Goal: Communication & Community: Answer question/provide support

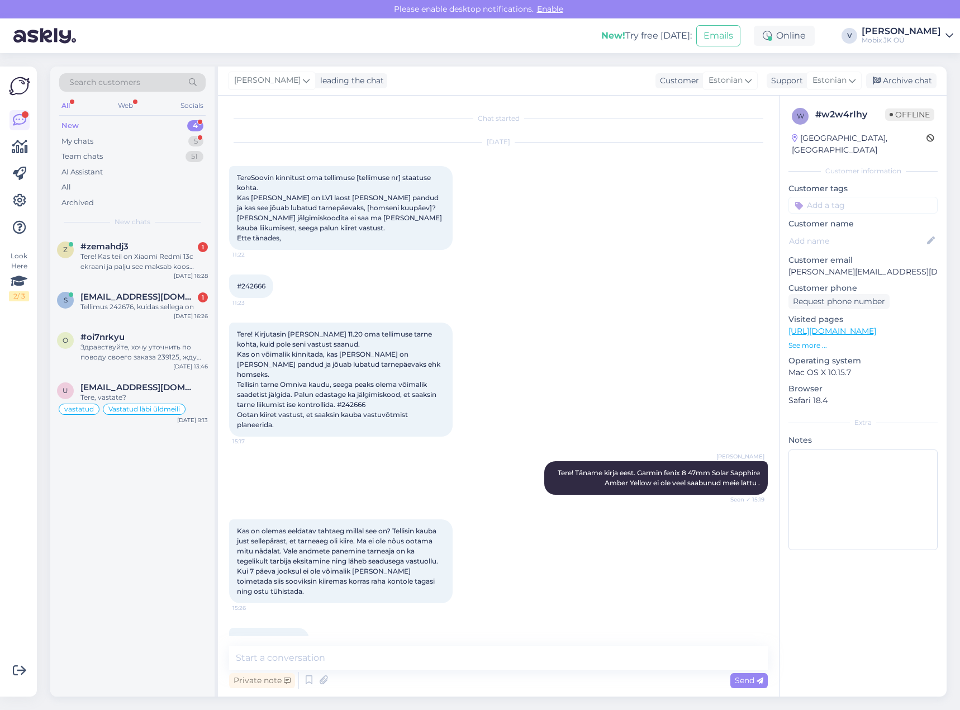
scroll to position [75, 0]
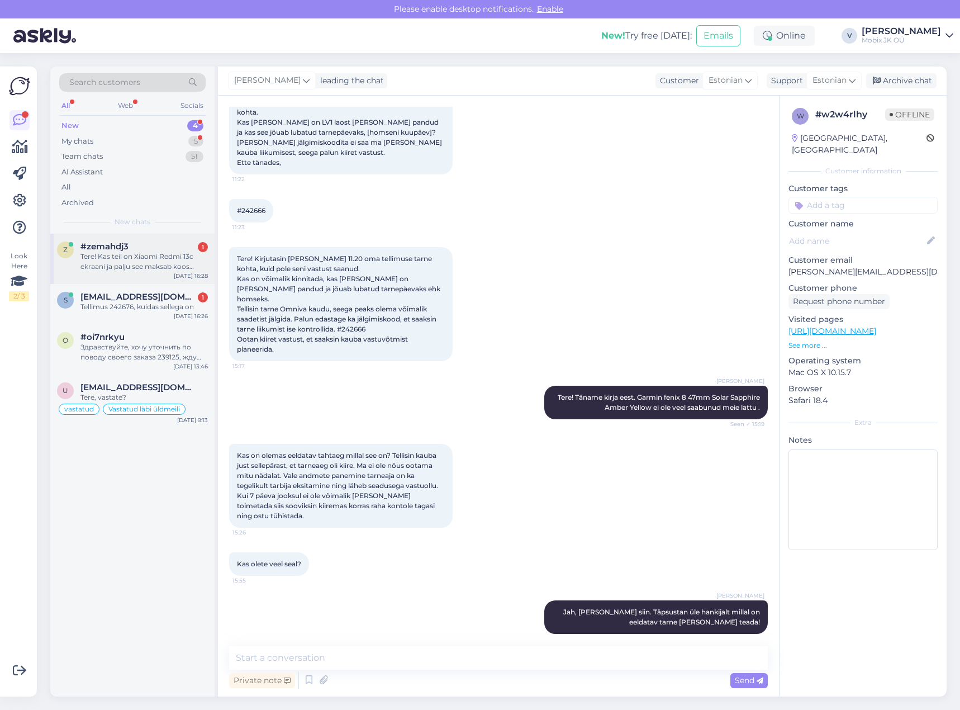
click at [169, 259] on div "Tere! Kas teil on Xiaomi Redmi 13c ekraani ja palju see maksab koos vahetusega?" at bounding box center [143, 261] width 127 height 20
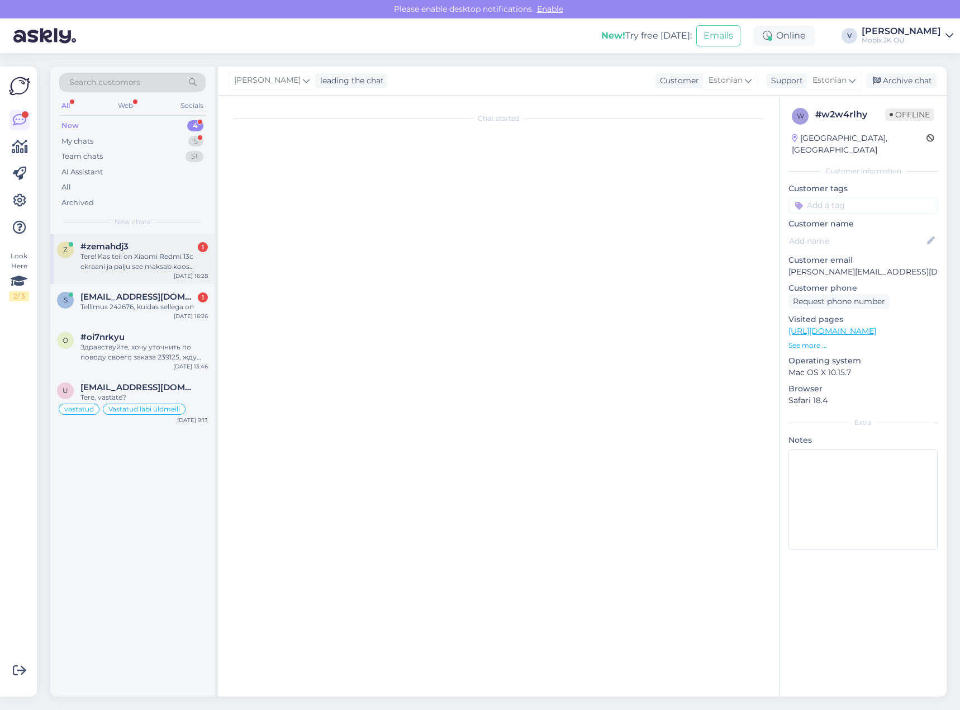
scroll to position [0, 0]
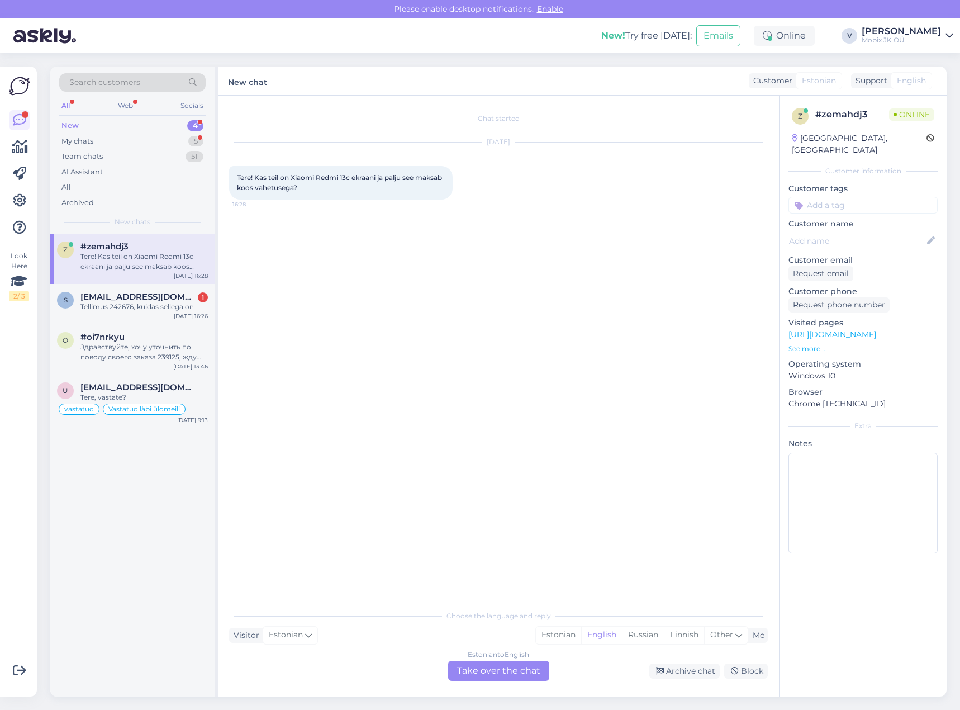
click at [512, 659] on div "Choose the language and reply Visitor Estonian Me Estonian English Russian Finn…" at bounding box center [498, 642] width 539 height 77
click at [536, 674] on div "Estonian to English Take over the chat" at bounding box center [498, 670] width 101 height 20
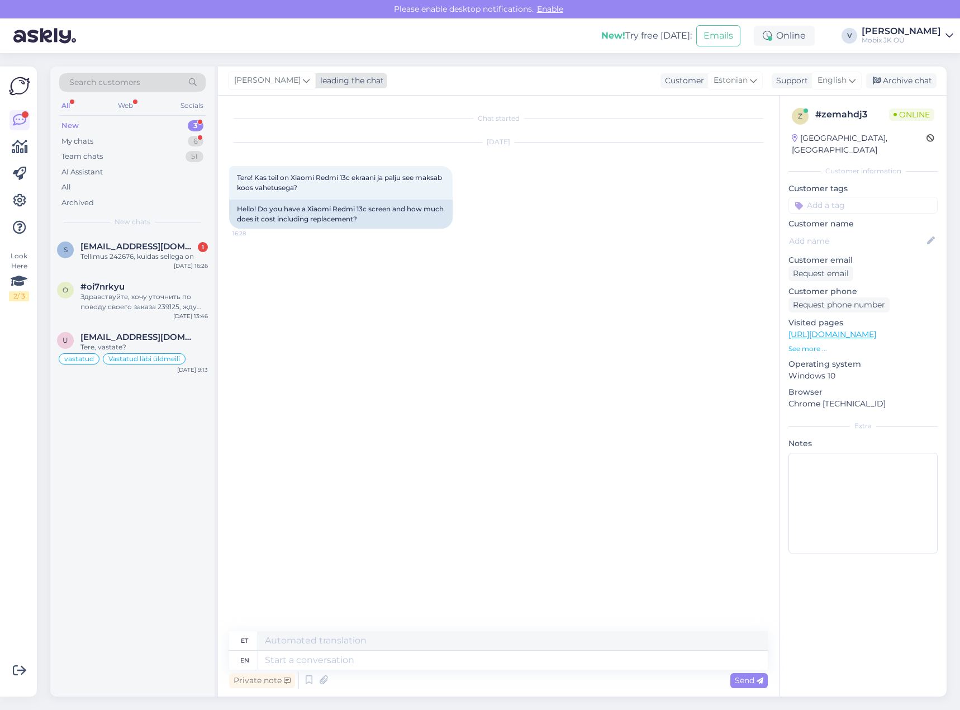
click at [316, 83] on div "leading the chat" at bounding box center [350, 81] width 68 height 12
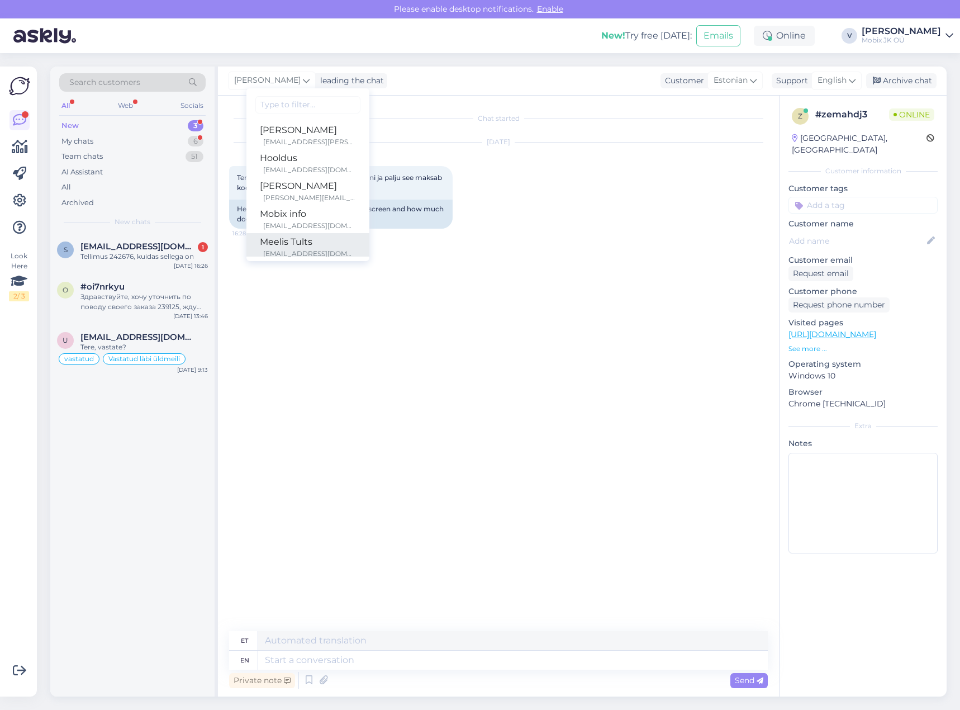
click at [298, 243] on div "Meelis Tults" at bounding box center [308, 241] width 96 height 13
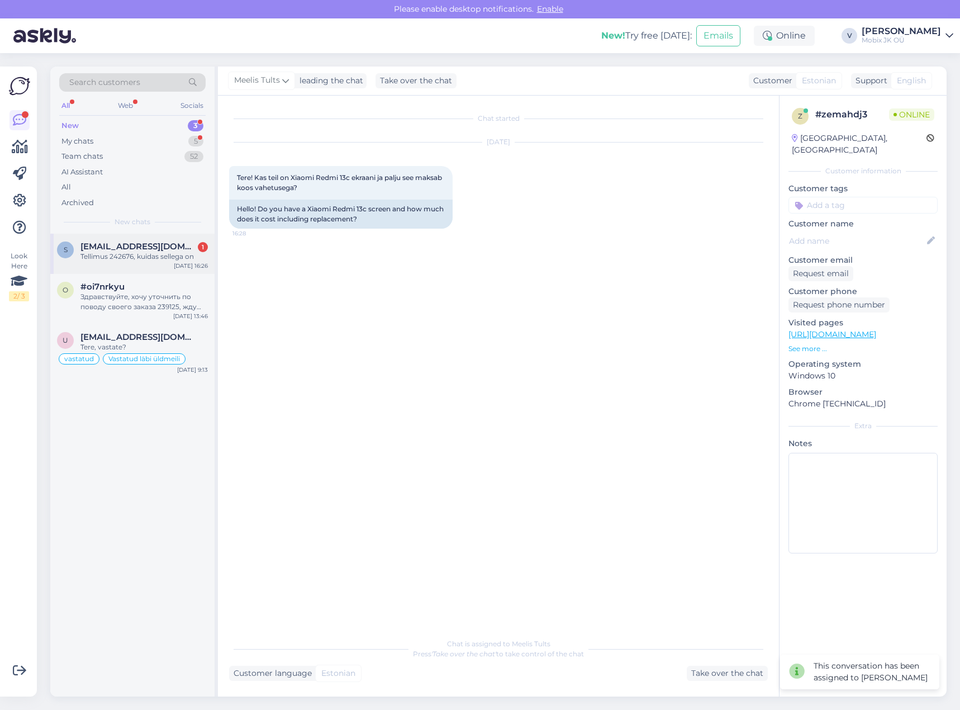
click at [180, 248] on span "[EMAIL_ADDRESS][DOMAIN_NAME]" at bounding box center [138, 246] width 116 height 10
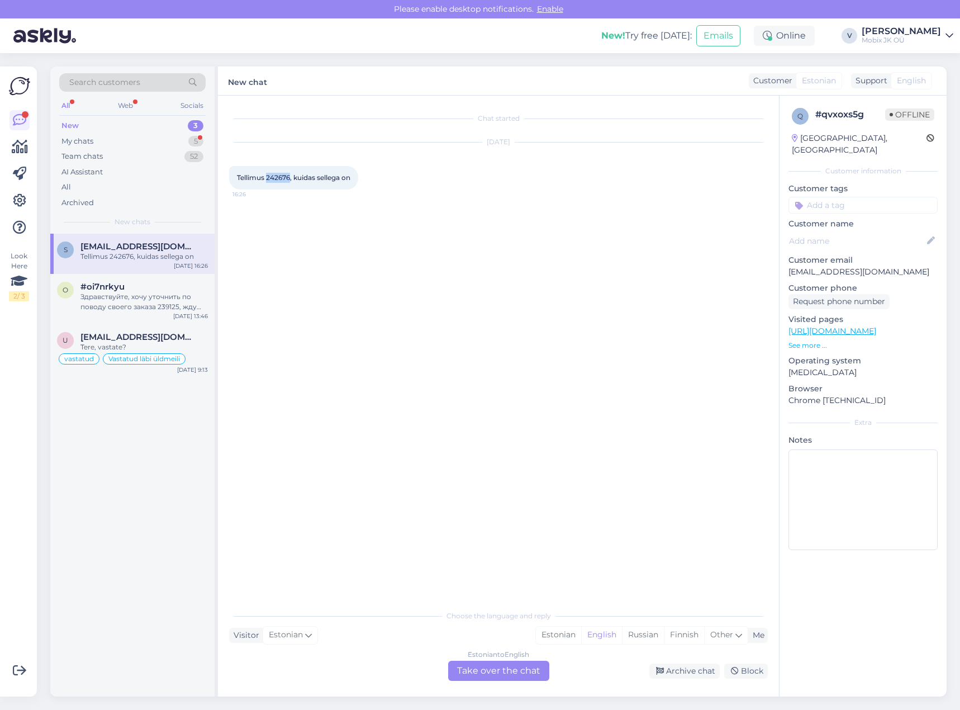
drag, startPoint x: 283, startPoint y: 179, endPoint x: 292, endPoint y: 183, distance: 9.8
click at [292, 183] on div "Tellimus 242676, kuidas sellega on 16:26" at bounding box center [293, 177] width 129 height 23
copy span "242676"
click at [553, 629] on div "Estonian" at bounding box center [558, 634] width 45 height 17
click at [538, 672] on div "Estonian to Estonian Take over the chat" at bounding box center [498, 670] width 101 height 20
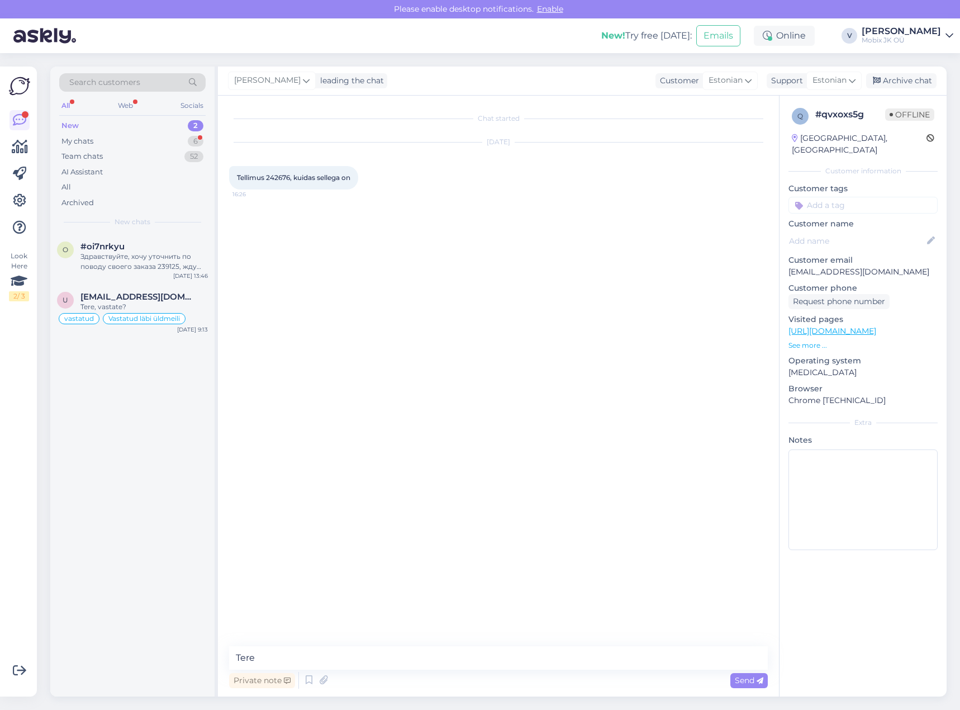
type textarea "Tere!"
click at [545, 661] on textarea at bounding box center [498, 657] width 539 height 23
paste textarea "Apple iPhone 15 128GB Pink"
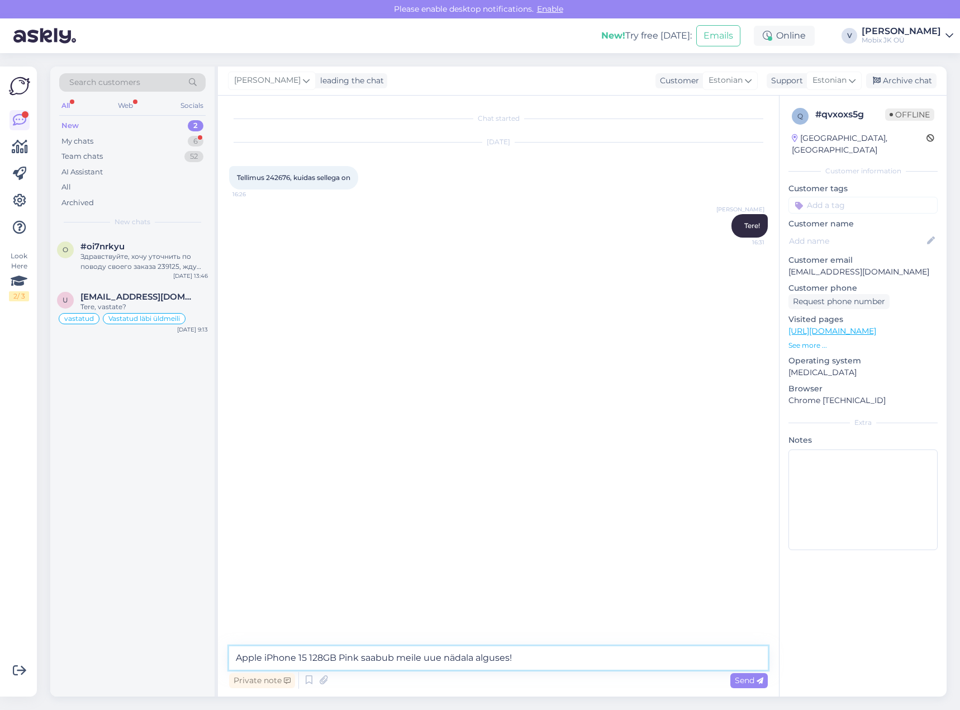
type textarea "Apple iPhone 15 128GB Pink saabub meile uue nädala alguses!"
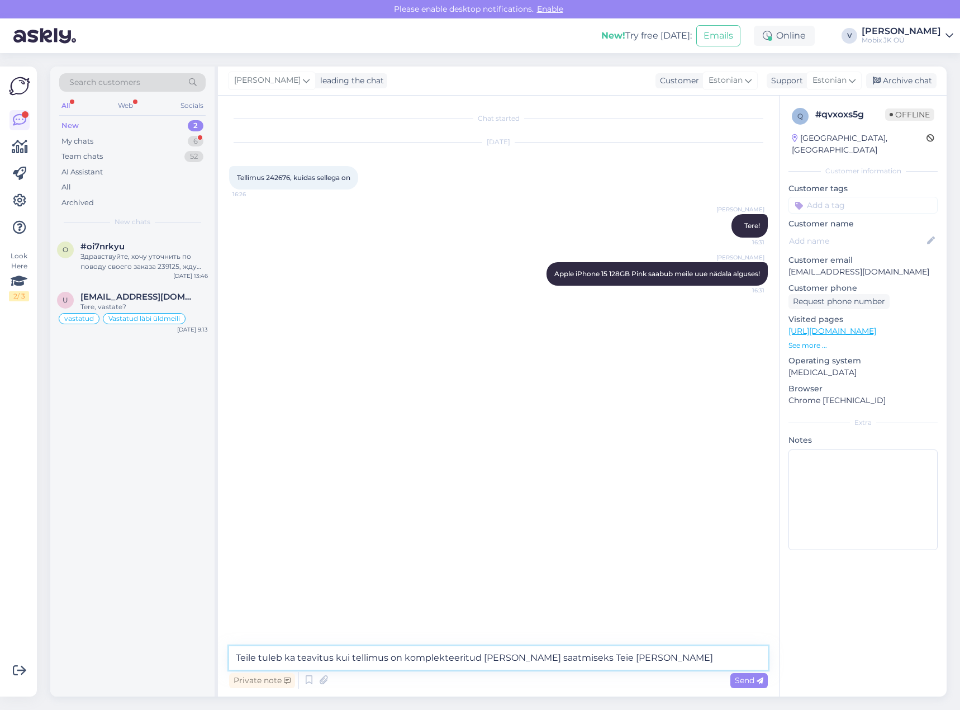
type textarea "Teile tuleb ka teavitus kui tellimus on komplekteeritud [PERSON_NAME] saatmisek…"
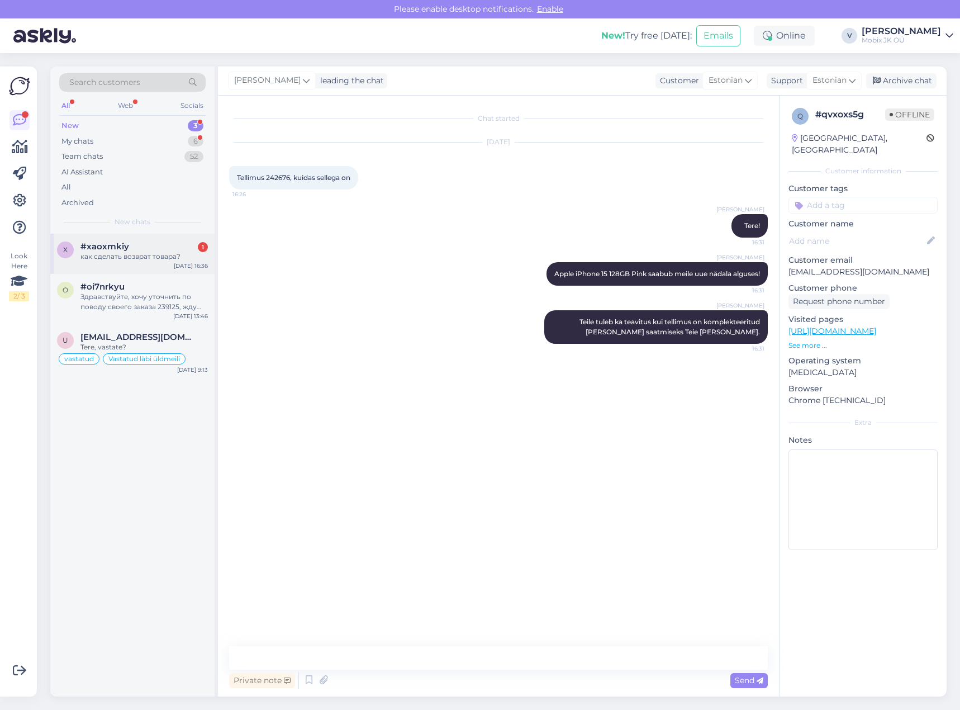
click at [197, 250] on div "#xaoxmkiy 1" at bounding box center [143, 246] width 127 height 10
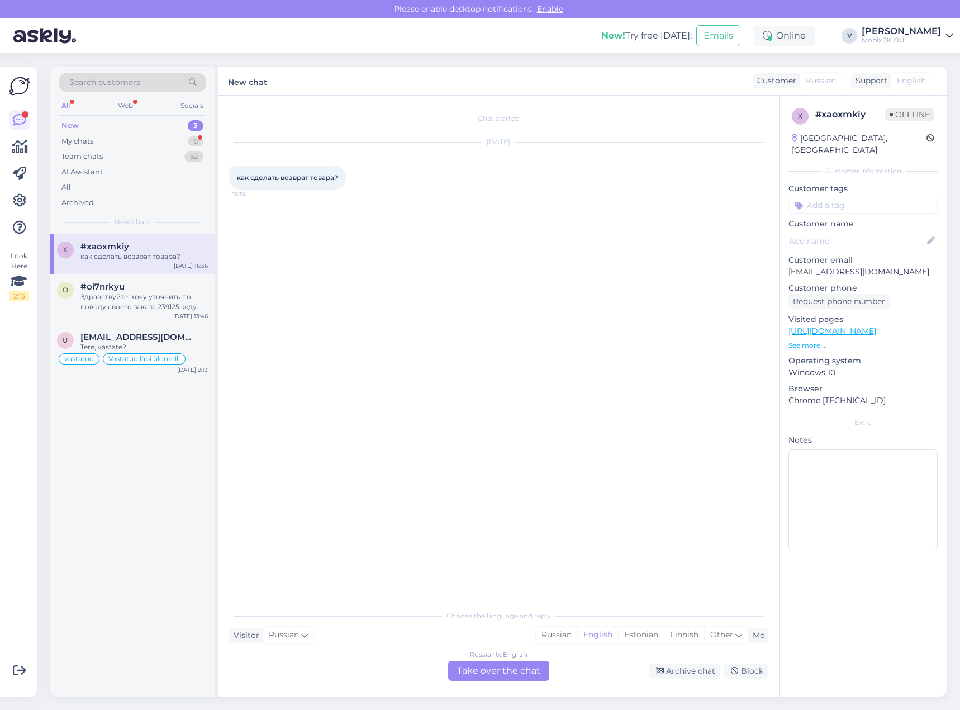
drag, startPoint x: 869, startPoint y: 188, endPoint x: 869, endPoint y: 175, distance: 12.9
click at [869, 197] on input at bounding box center [862, 205] width 149 height 17
type input "meil"
click at [889, 245] on span "Vastatud läbi üldmeili" at bounding box center [863, 248] width 72 height 7
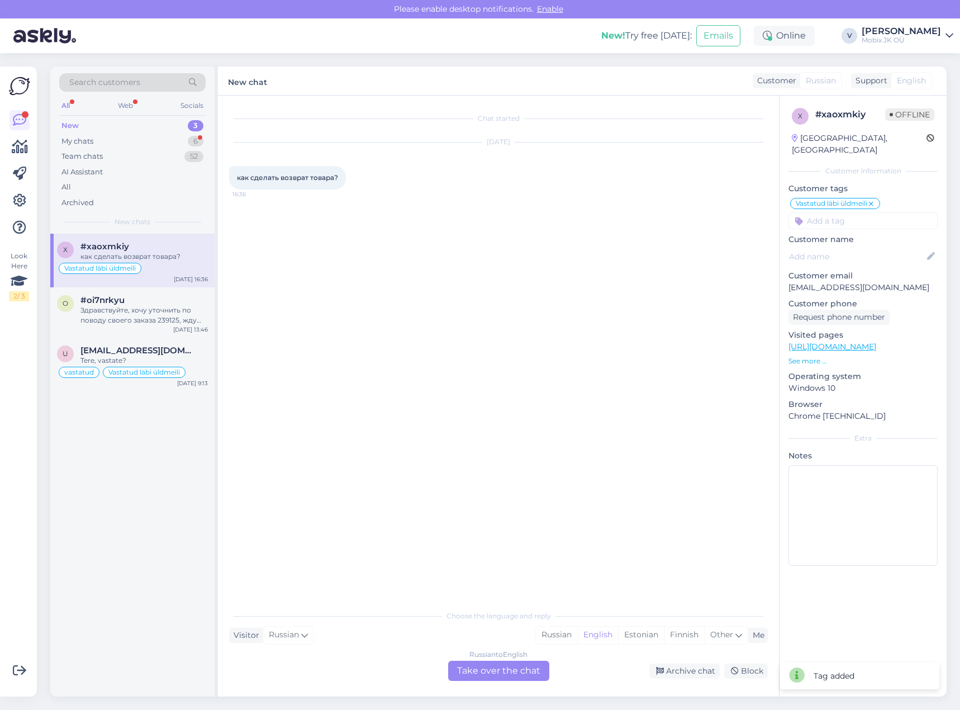
click at [849, 212] on input at bounding box center [862, 220] width 149 height 17
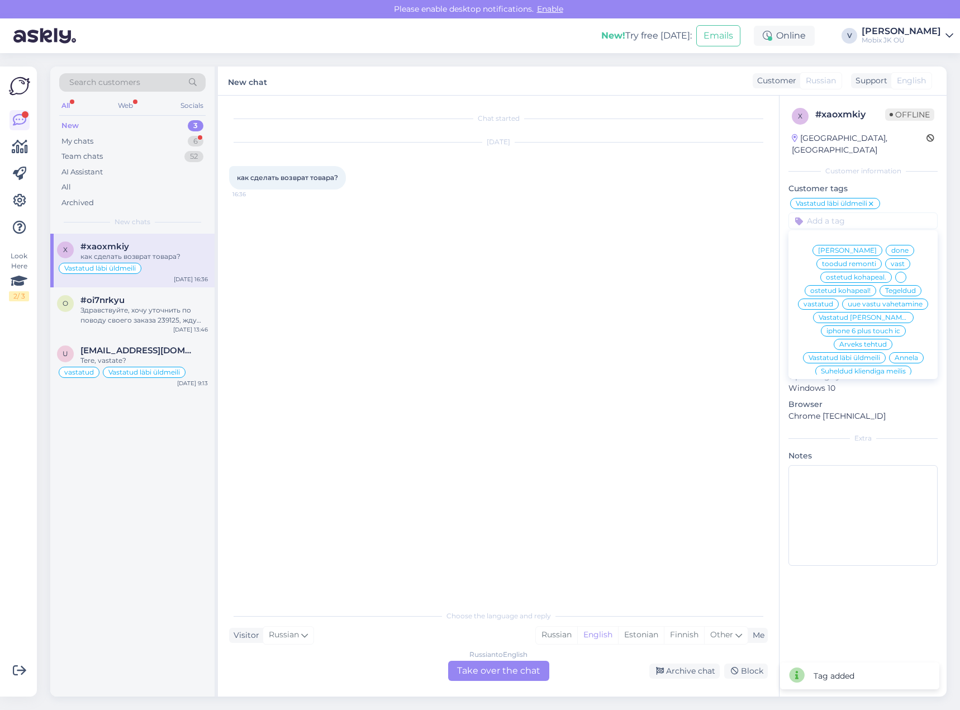
click at [848, 247] on span "[PERSON_NAME]" at bounding box center [847, 250] width 59 height 7
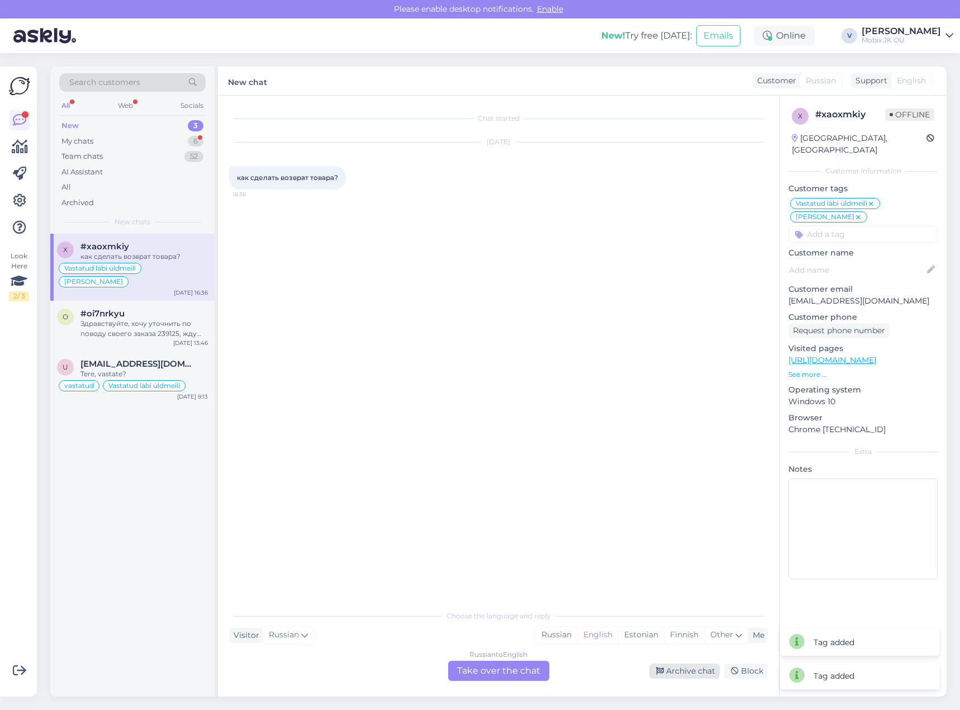
click at [696, 668] on div "Archive chat" at bounding box center [684, 670] width 70 height 15
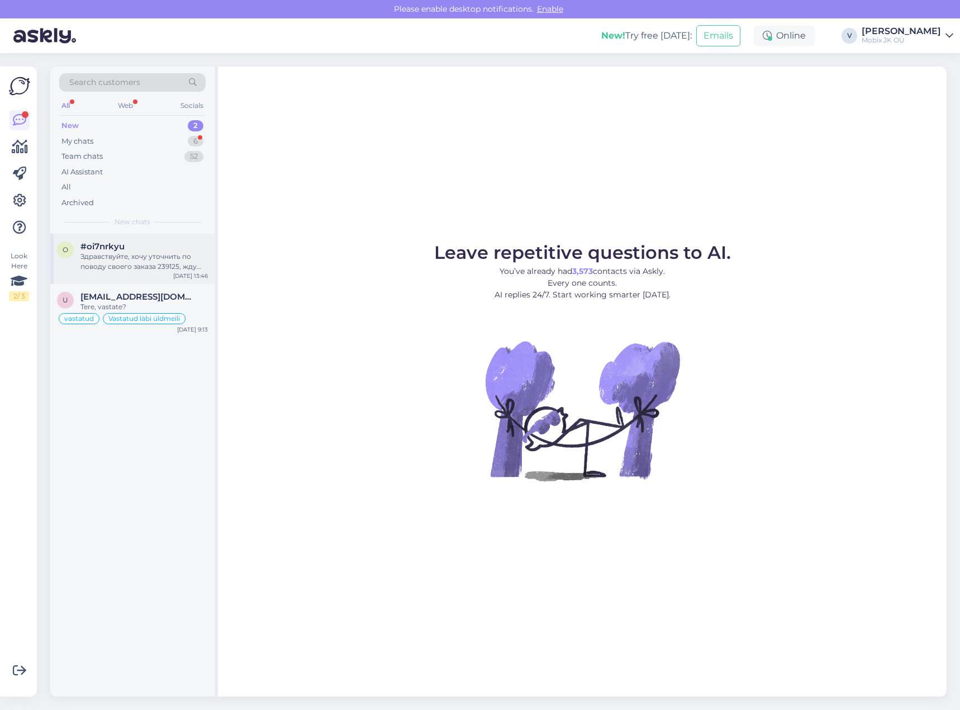
click at [164, 256] on div "Здравствуйте, хочу уточнить по поводу своего заказа 239125, жду уже 3 недели" at bounding box center [143, 261] width 127 height 20
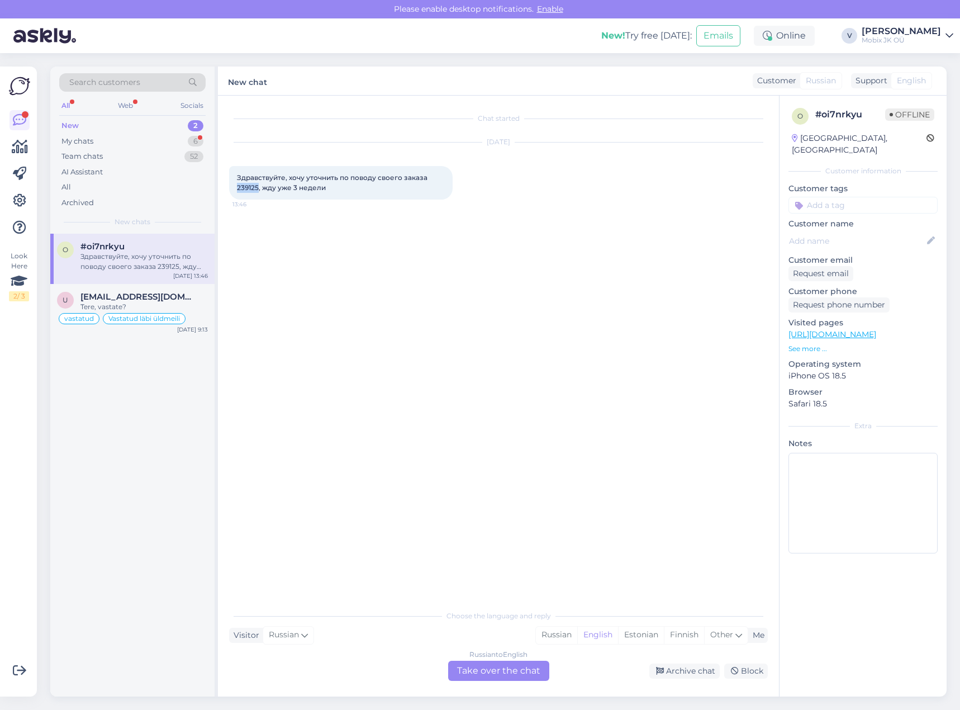
drag, startPoint x: 237, startPoint y: 187, endPoint x: 259, endPoint y: 190, distance: 21.4
click at [259, 190] on span "Здравствуйте, хочу уточнить по поводу своего заказа 239125, жду уже 3 недели" at bounding box center [333, 182] width 192 height 18
copy span "239125"
click at [832, 197] on input at bounding box center [862, 205] width 149 height 17
type input "tü"
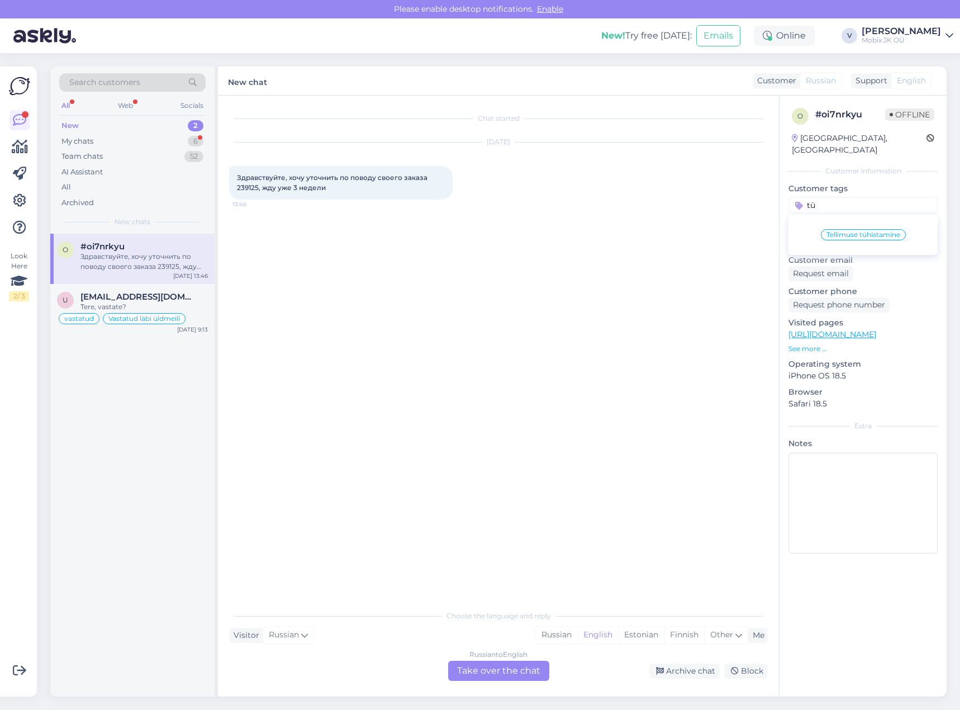
click at [859, 231] on span "Tellimuse tühistamine" at bounding box center [863, 234] width 74 height 7
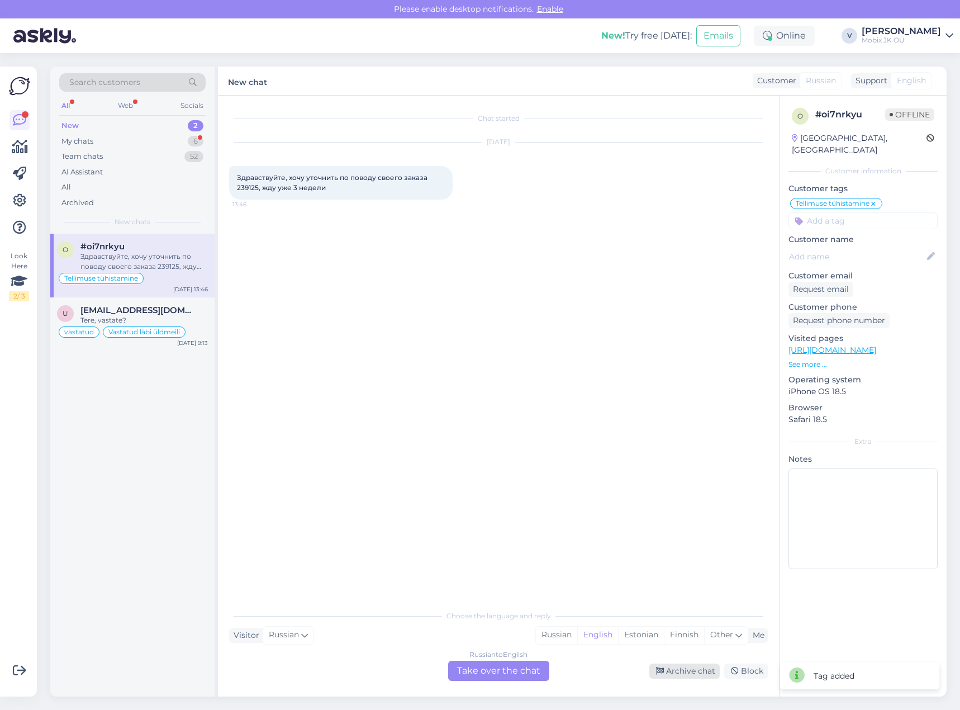
click at [694, 670] on div "Archive chat" at bounding box center [684, 670] width 70 height 15
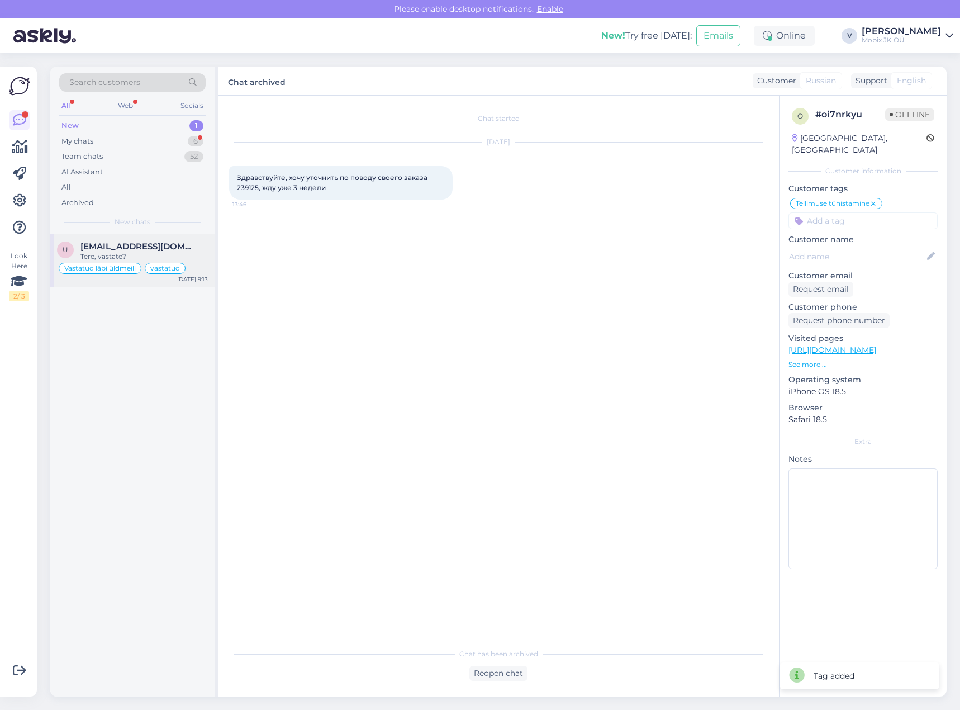
click at [180, 246] on span "[EMAIL_ADDRESS][DOMAIN_NAME]" at bounding box center [138, 246] width 116 height 10
